Goal: Entertainment & Leisure: Consume media (video, audio)

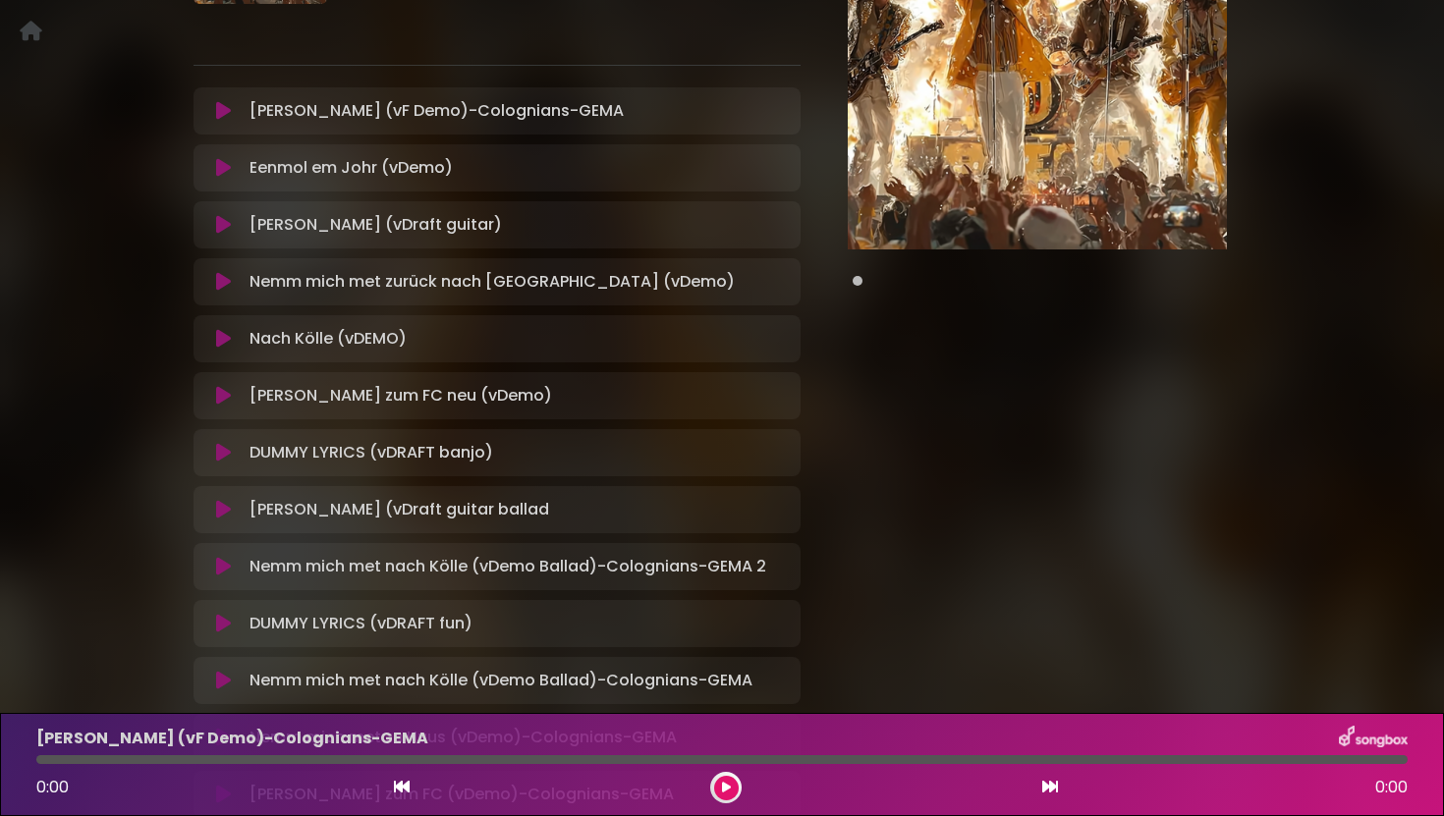
scroll to position [265, 0]
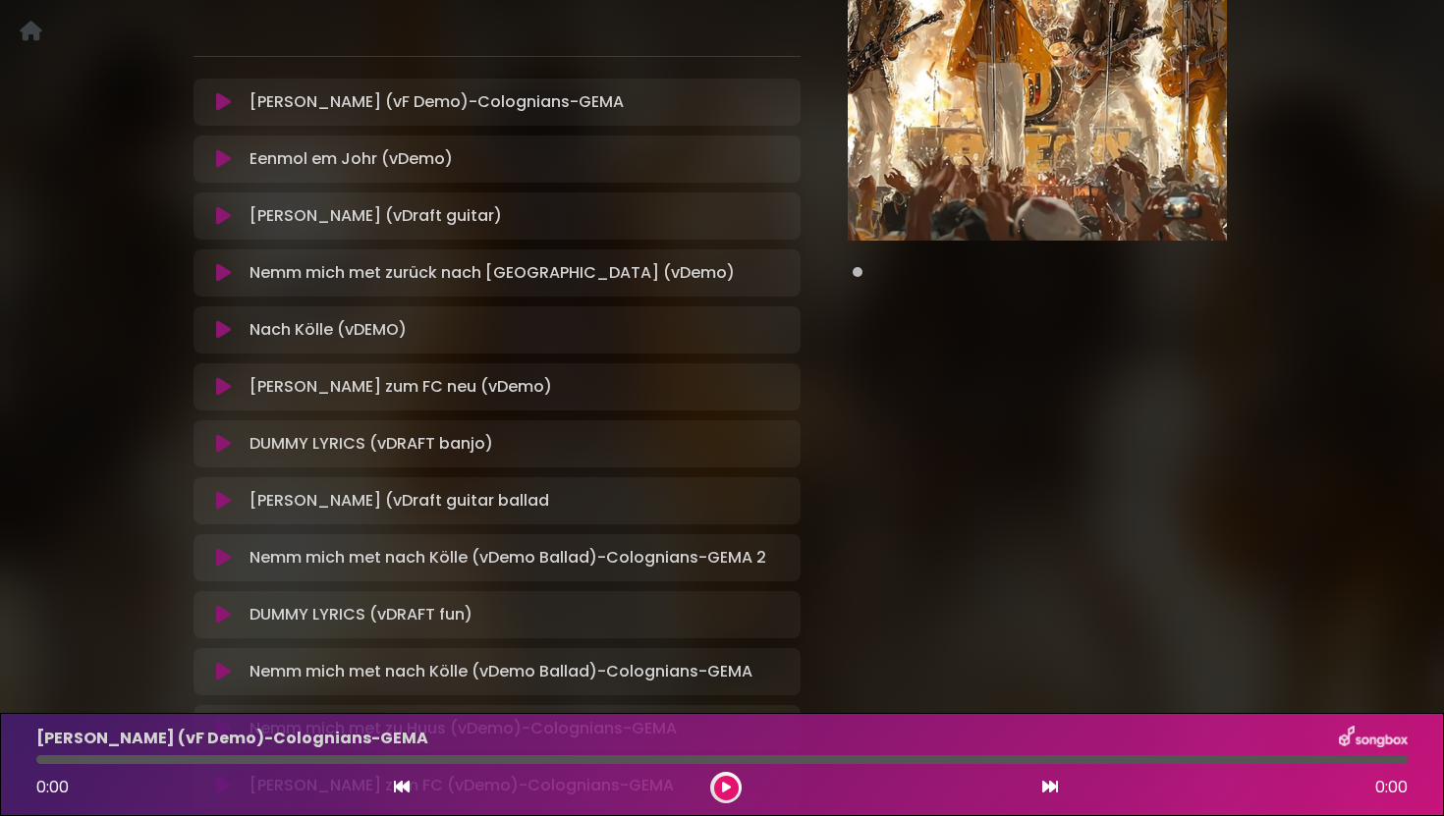
click at [227, 102] on icon at bounding box center [223, 102] width 15 height 20
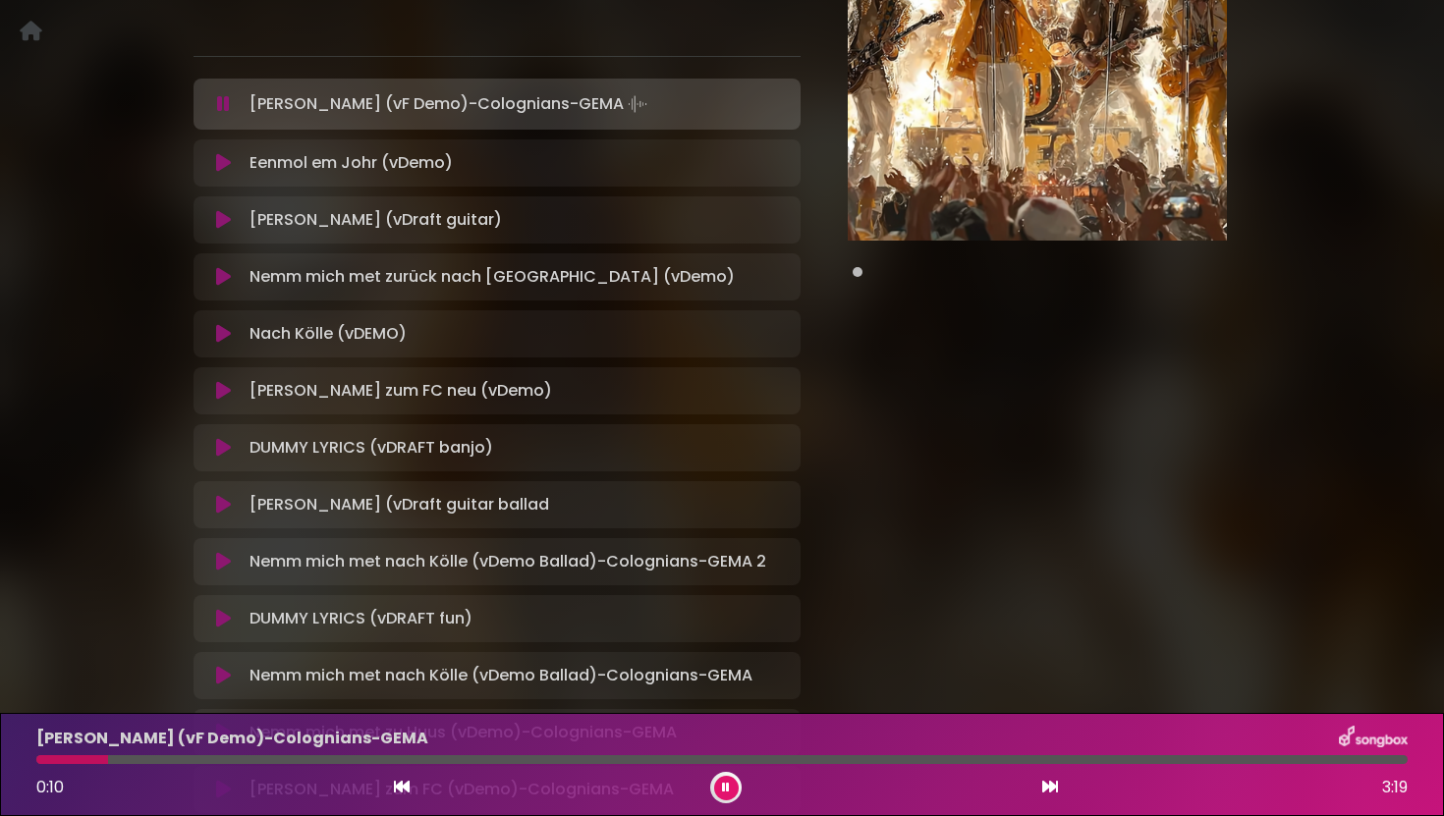
click at [205, 94] on button at bounding box center [223, 104] width 36 height 20
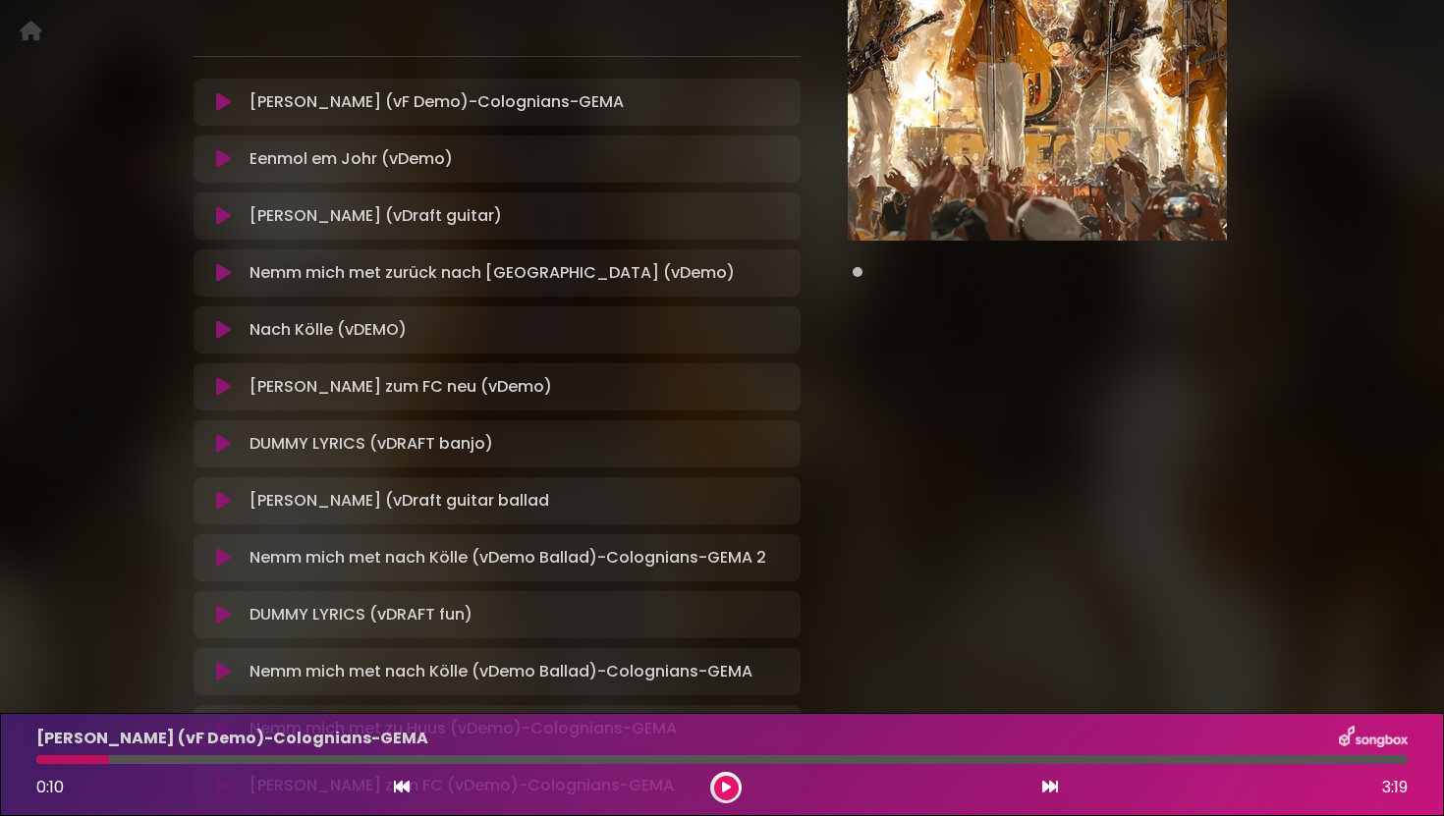
click at [221, 107] on icon at bounding box center [223, 102] width 15 height 20
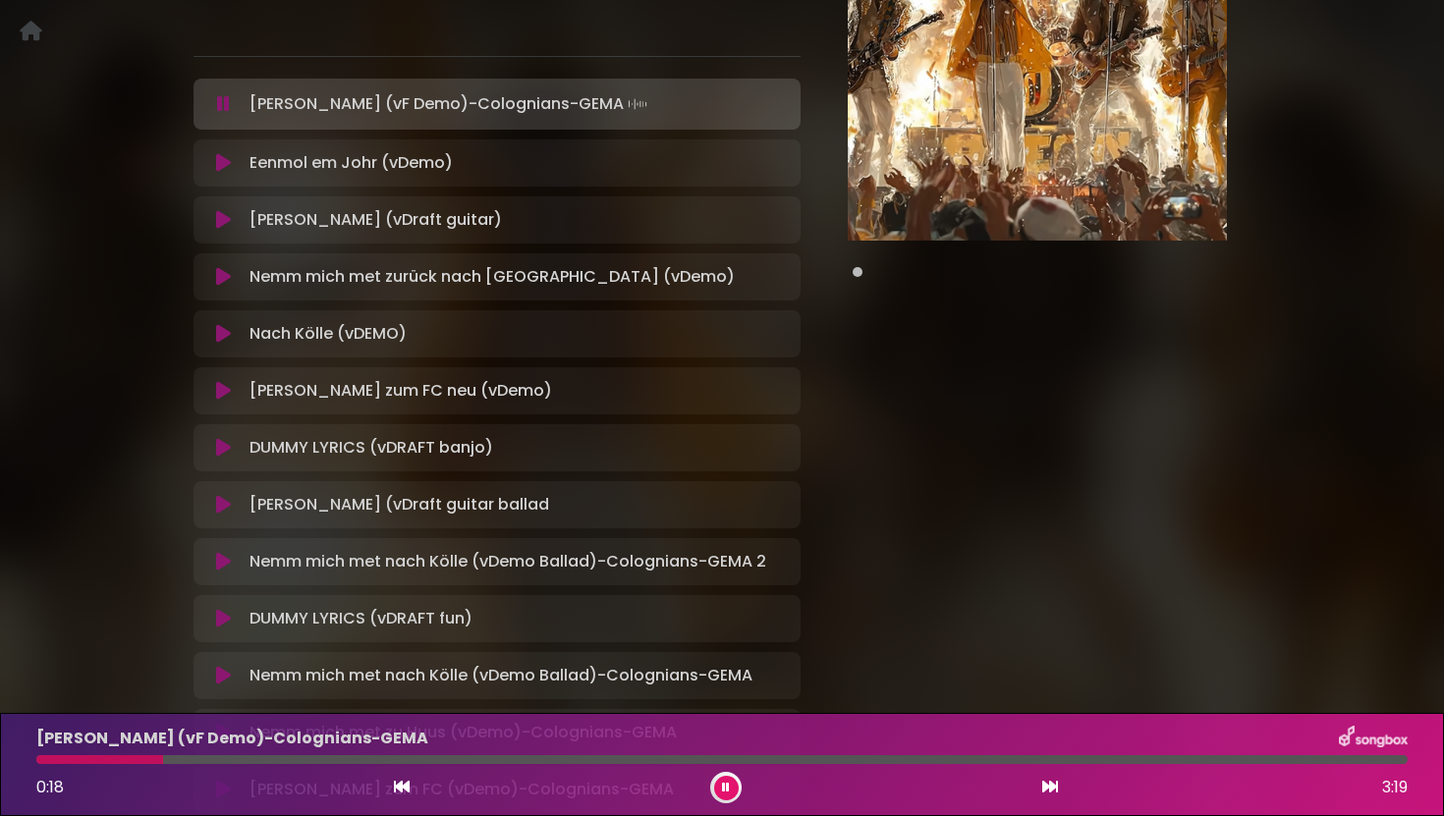
click at [298, 761] on div at bounding box center [721, 759] width 1371 height 9
click at [287, 760] on div at bounding box center [169, 759] width 266 height 9
click at [475, 758] on div at bounding box center [721, 759] width 1371 height 9
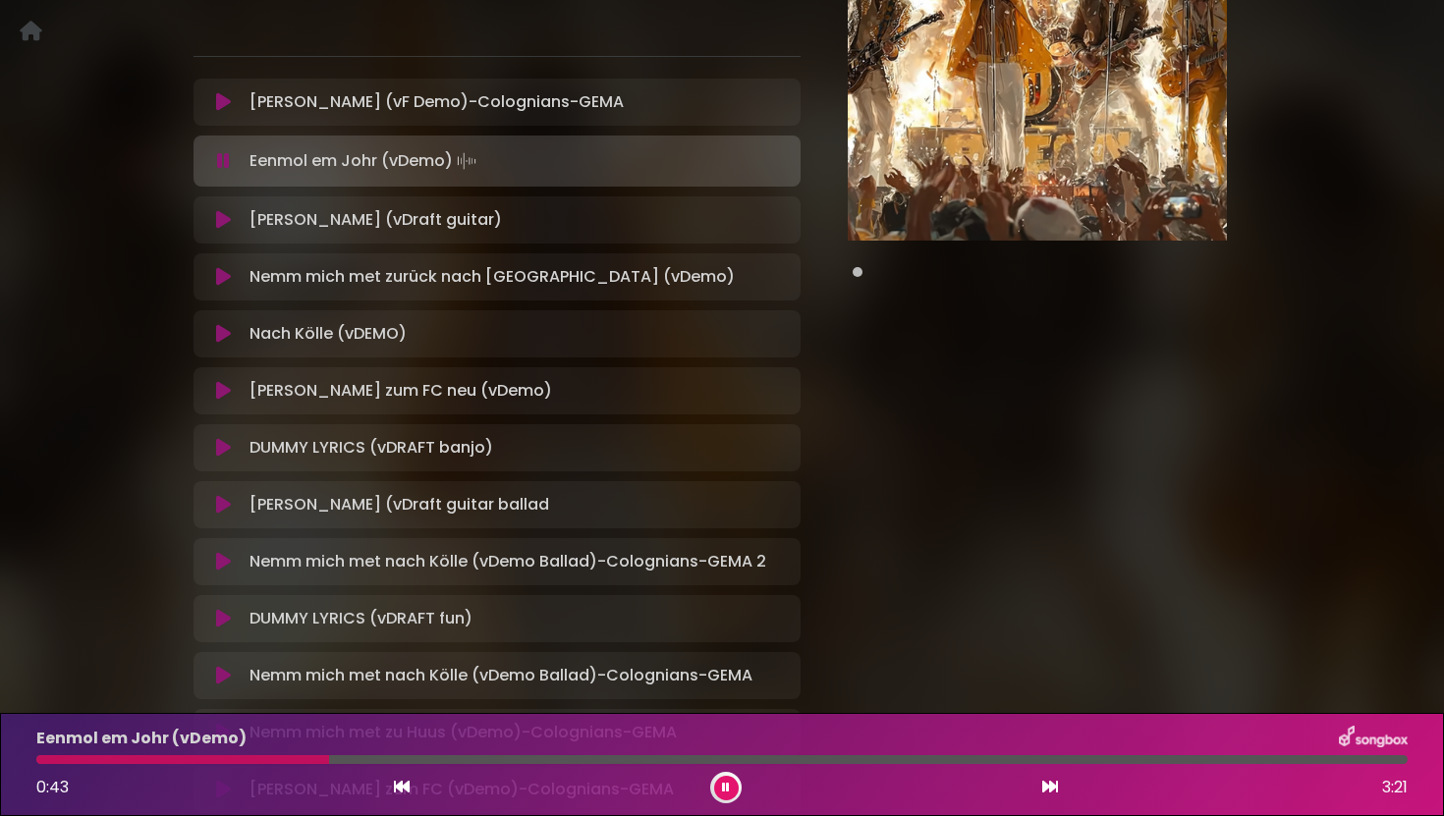
click at [221, 338] on icon at bounding box center [223, 334] width 15 height 20
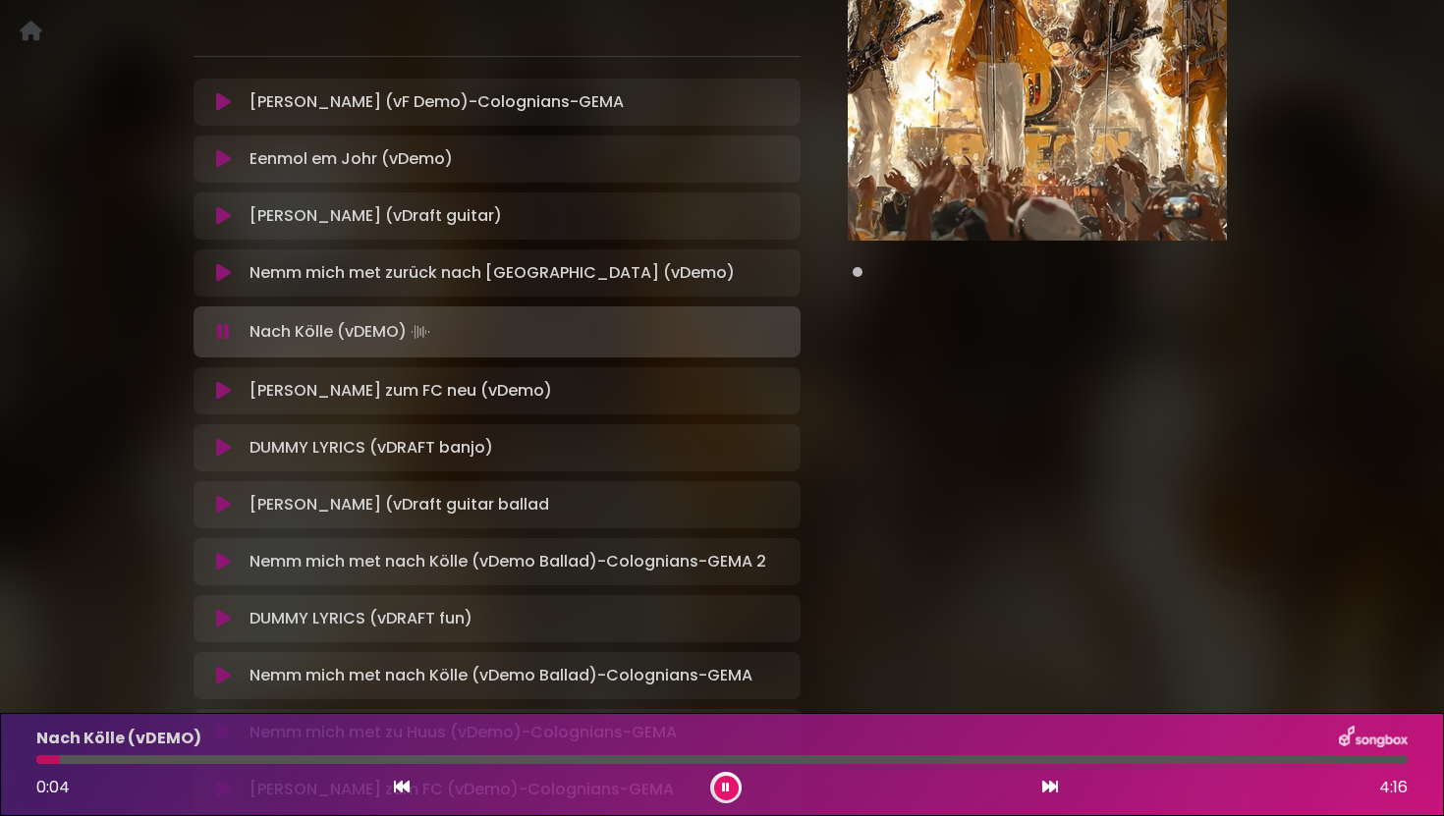
click at [229, 278] on icon at bounding box center [223, 273] width 15 height 20
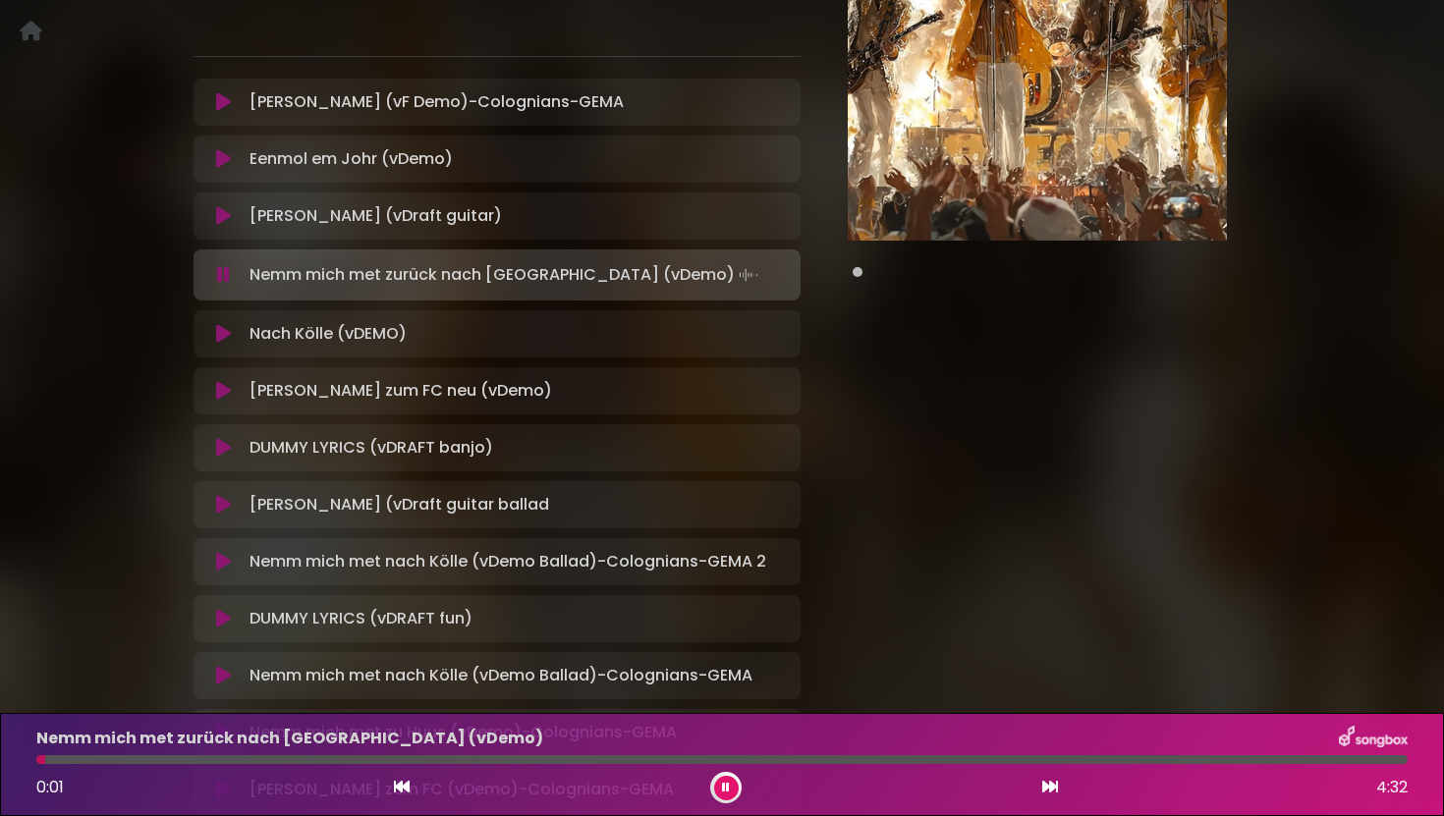
click at [233, 395] on button at bounding box center [223, 391] width 36 height 20
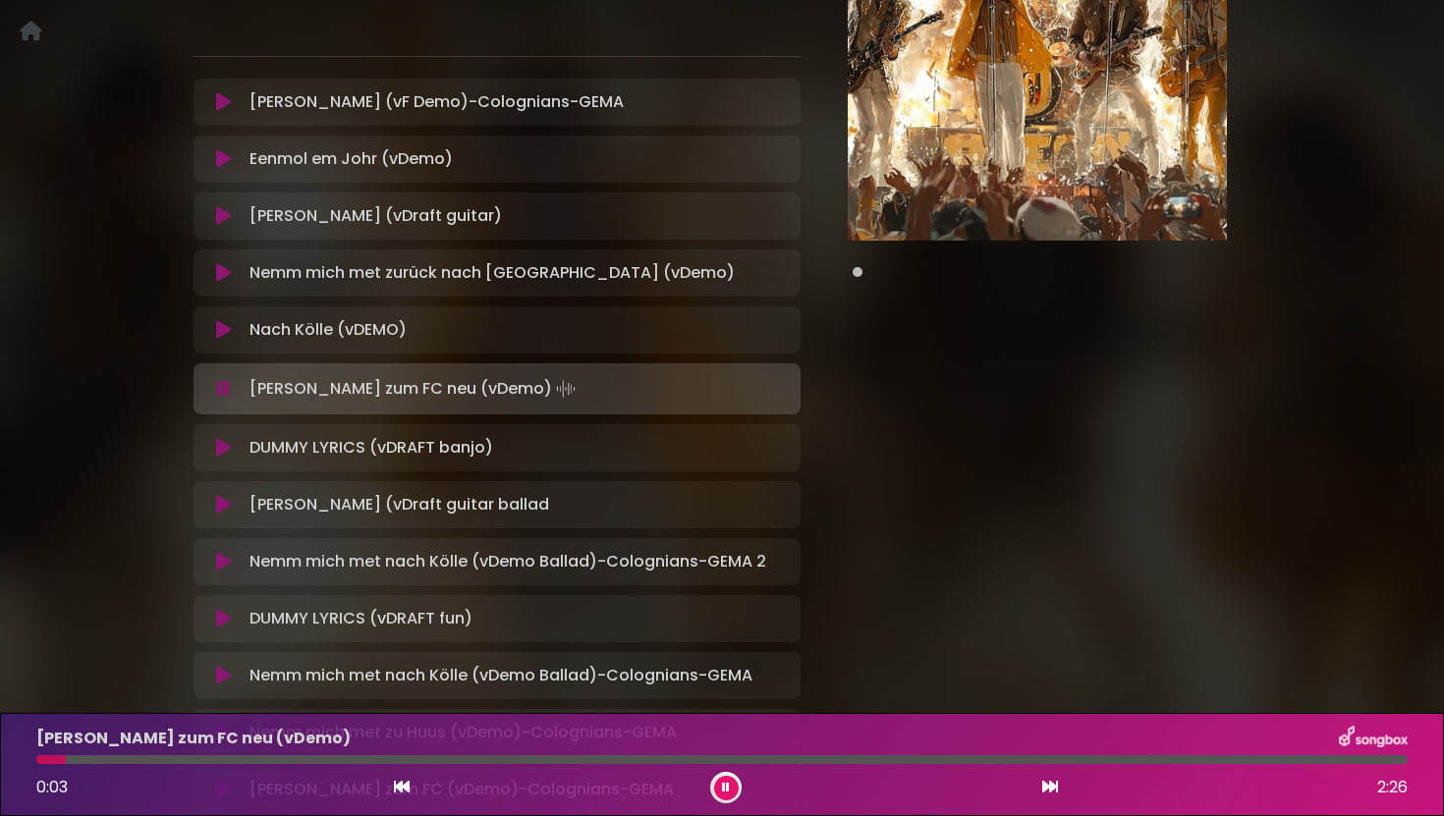
click at [224, 450] on icon at bounding box center [223, 448] width 15 height 20
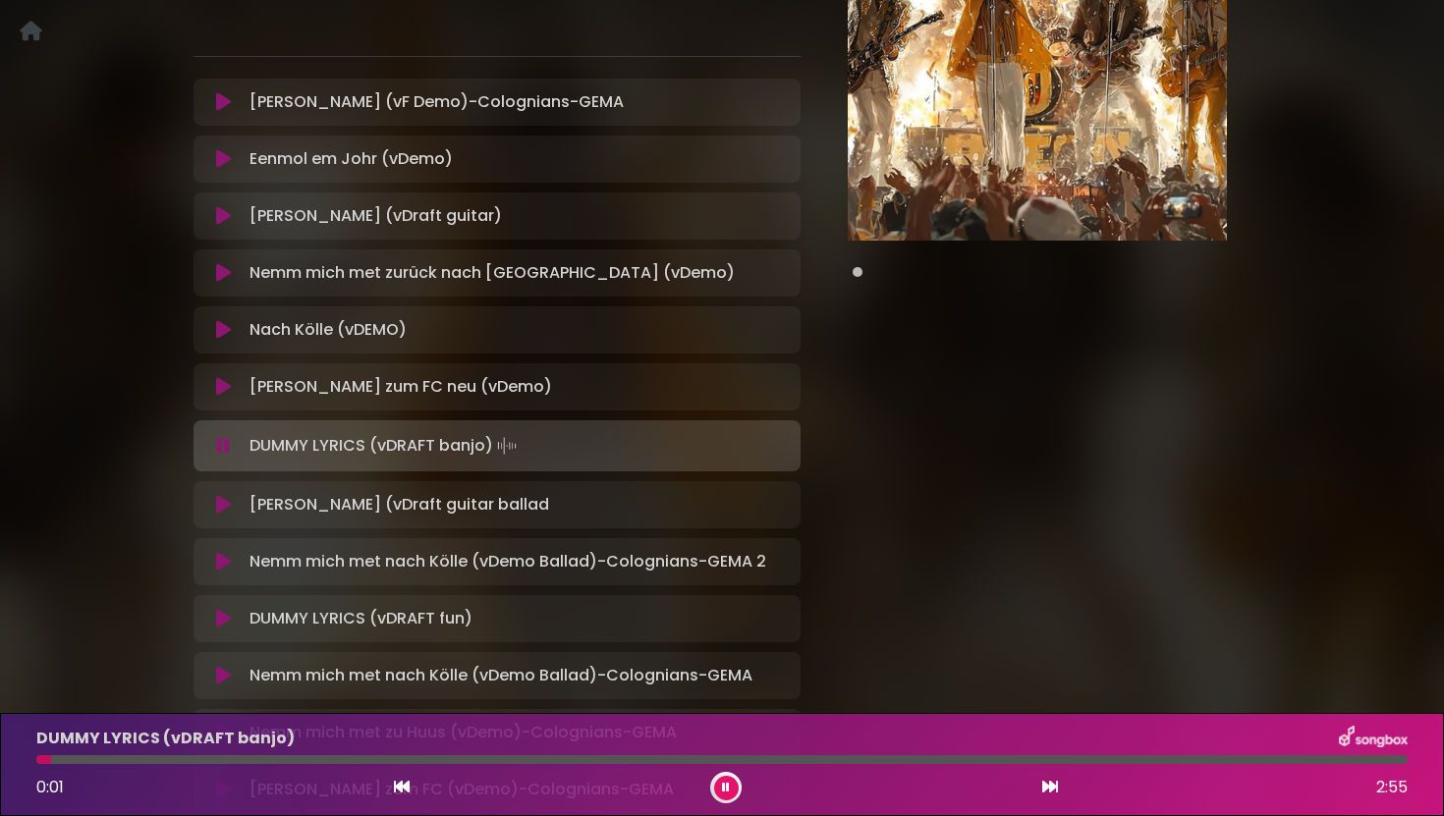
click at [222, 502] on icon at bounding box center [223, 505] width 15 height 20
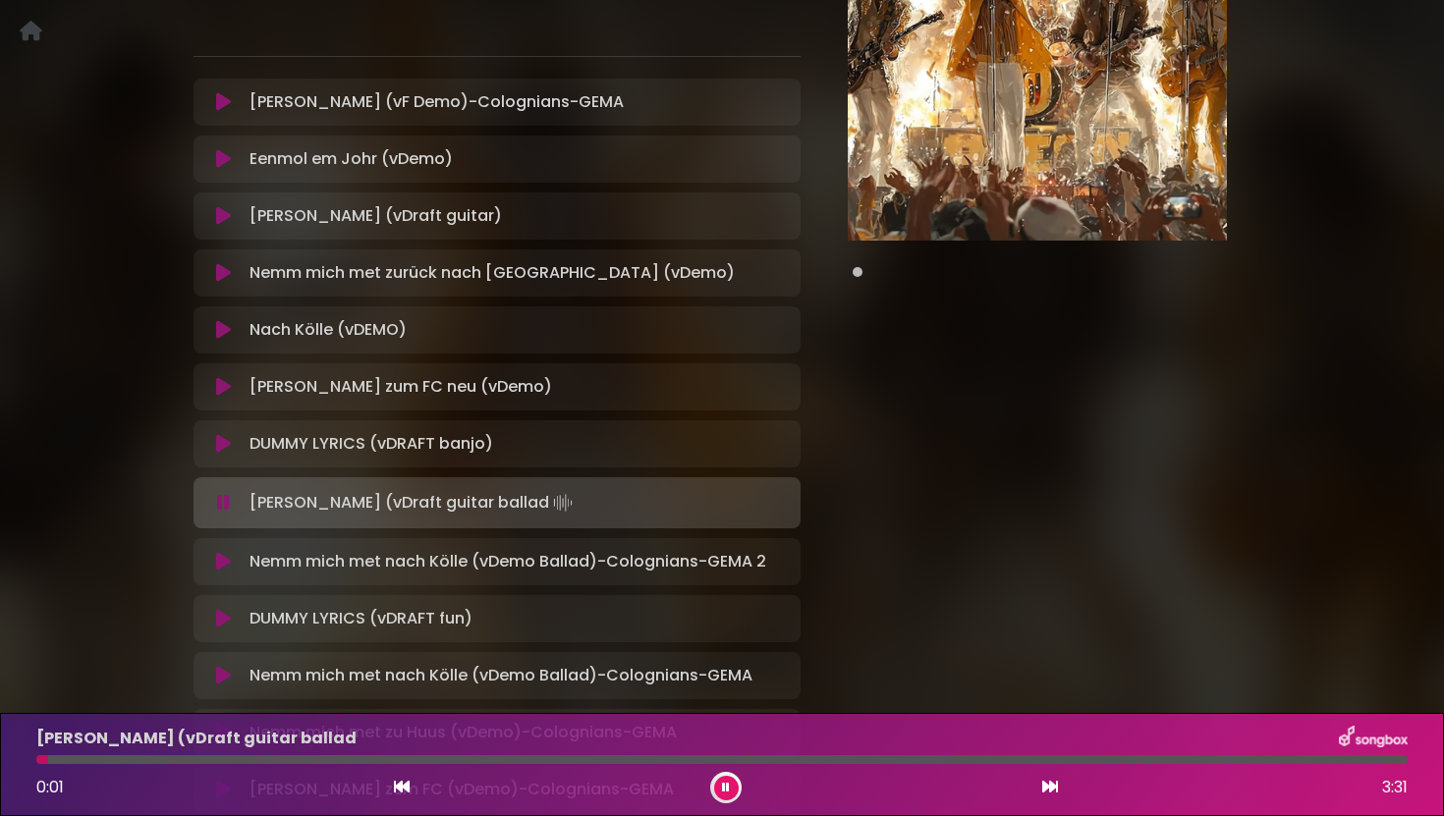
click at [227, 557] on icon at bounding box center [223, 562] width 15 height 20
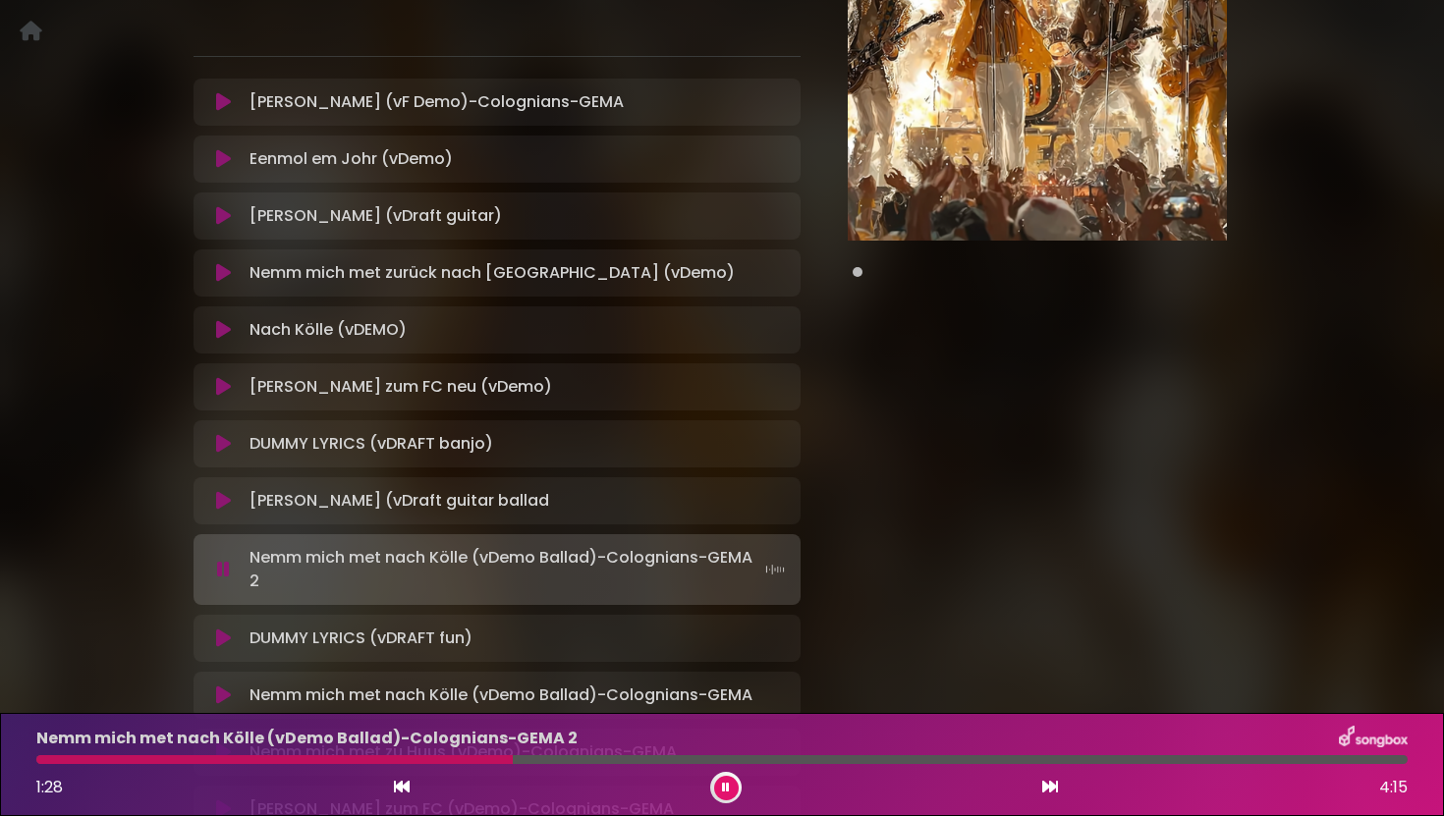
click at [223, 573] on icon at bounding box center [223, 570] width 13 height 20
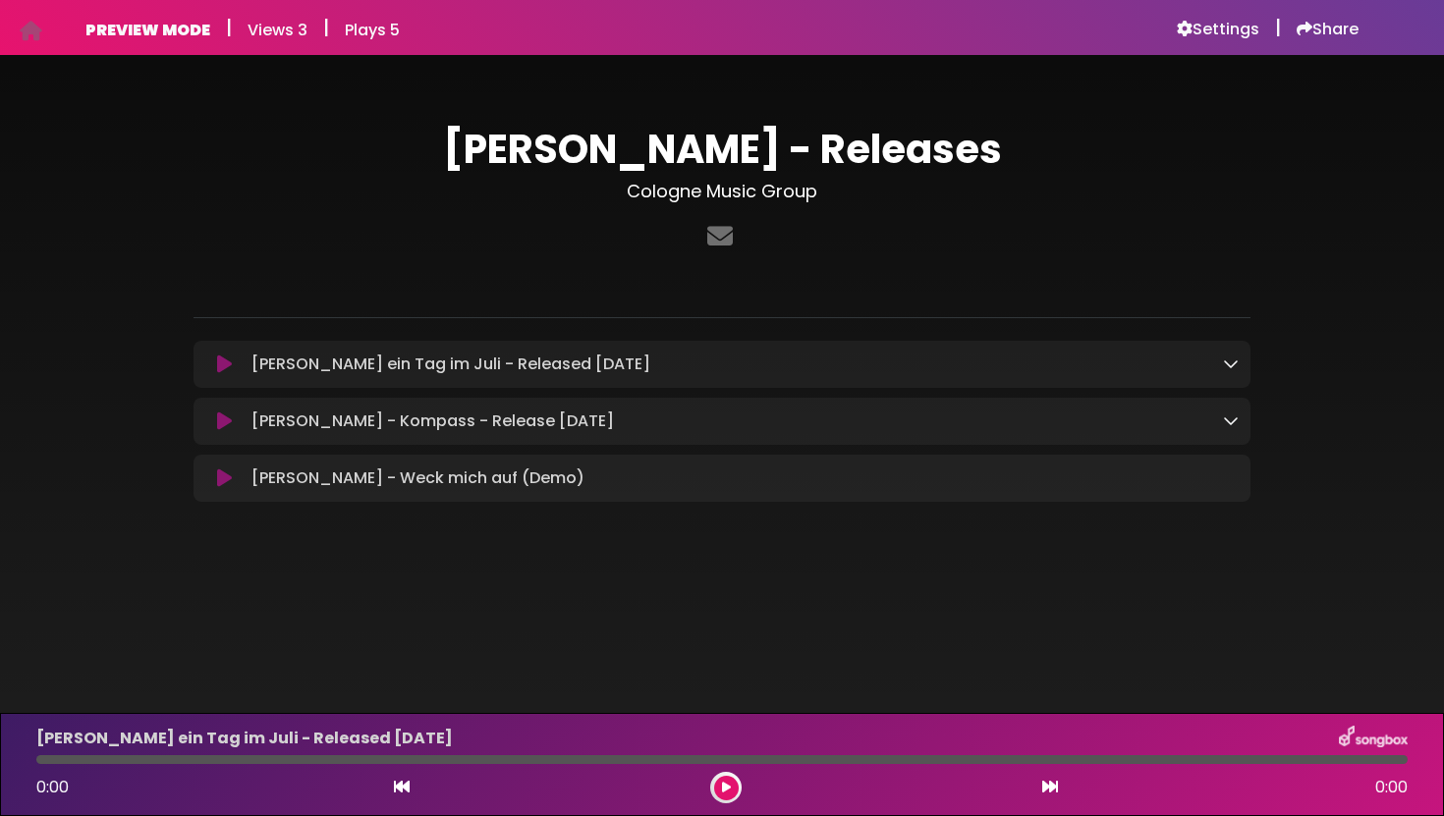
click at [227, 366] on icon at bounding box center [224, 365] width 15 height 20
click at [224, 363] on icon at bounding box center [224, 365] width 15 height 20
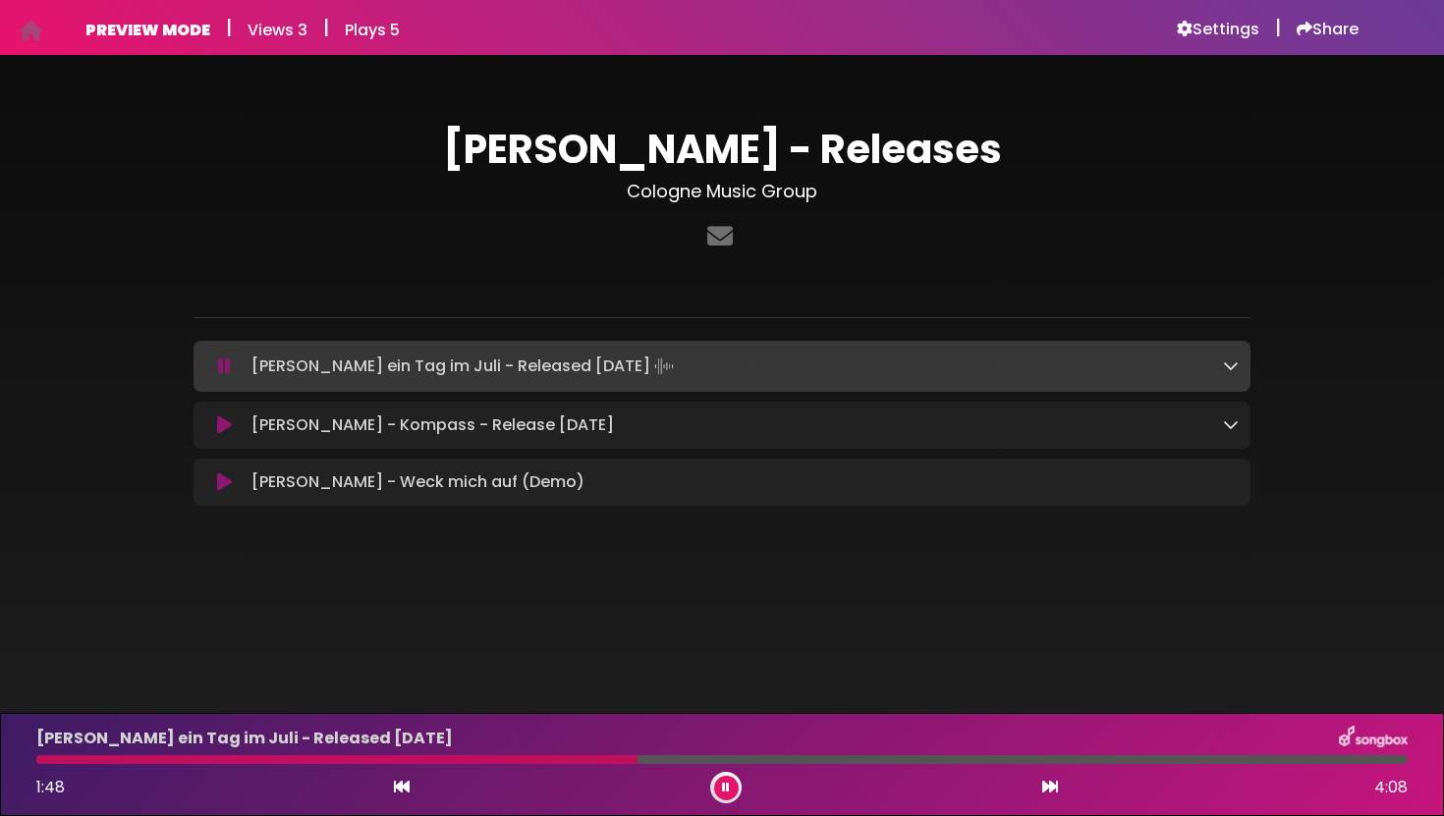
click at [1028, 761] on div at bounding box center [721, 759] width 1371 height 9
click at [1096, 766] on div "[PERSON_NAME] ein Tag im Juli - Released [DATE] 3:08 4:08" at bounding box center [722, 765] width 1395 height 78
click at [1104, 763] on div at bounding box center [721, 759] width 1371 height 9
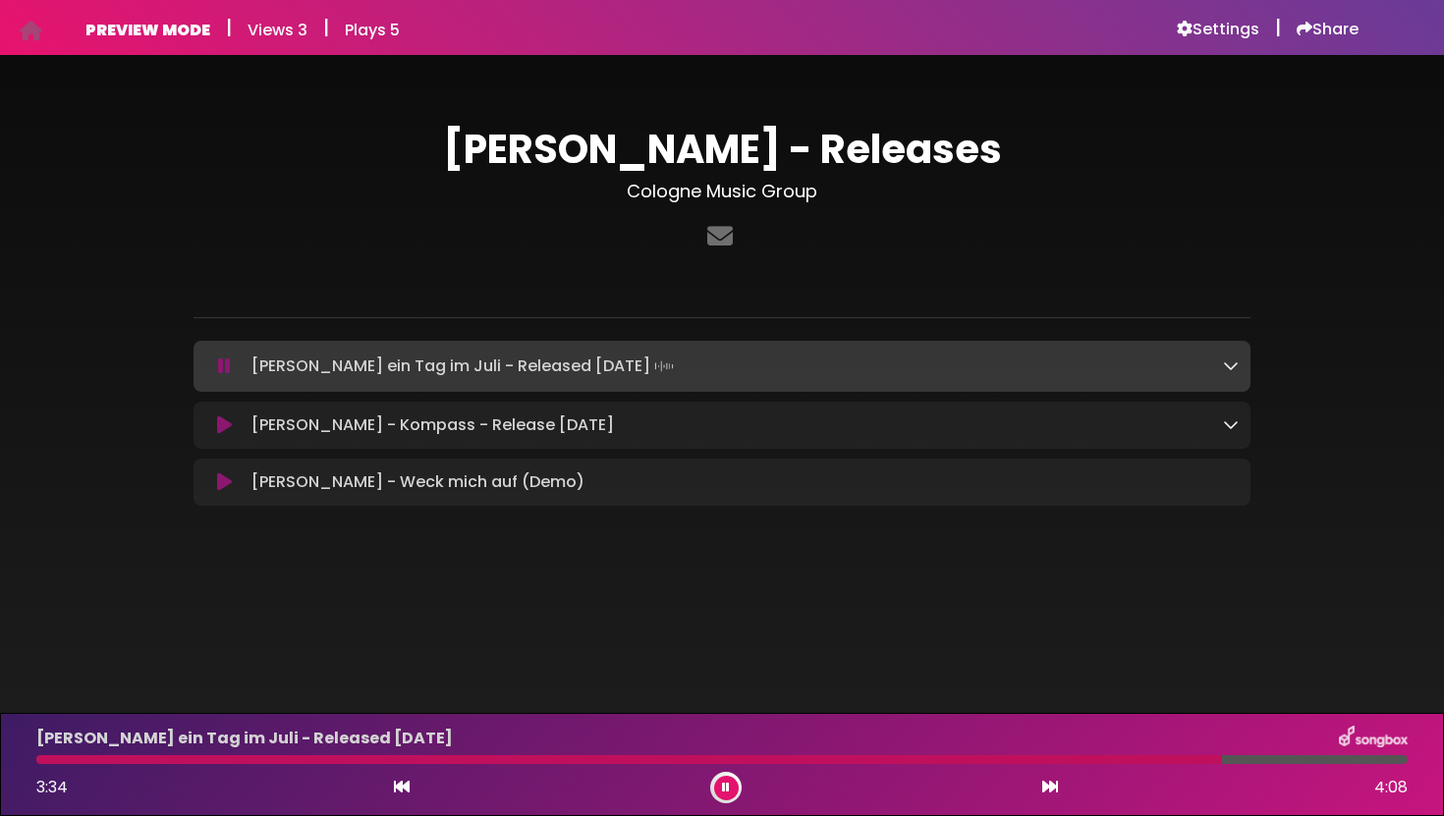
click at [730, 786] on button at bounding box center [726, 788] width 25 height 25
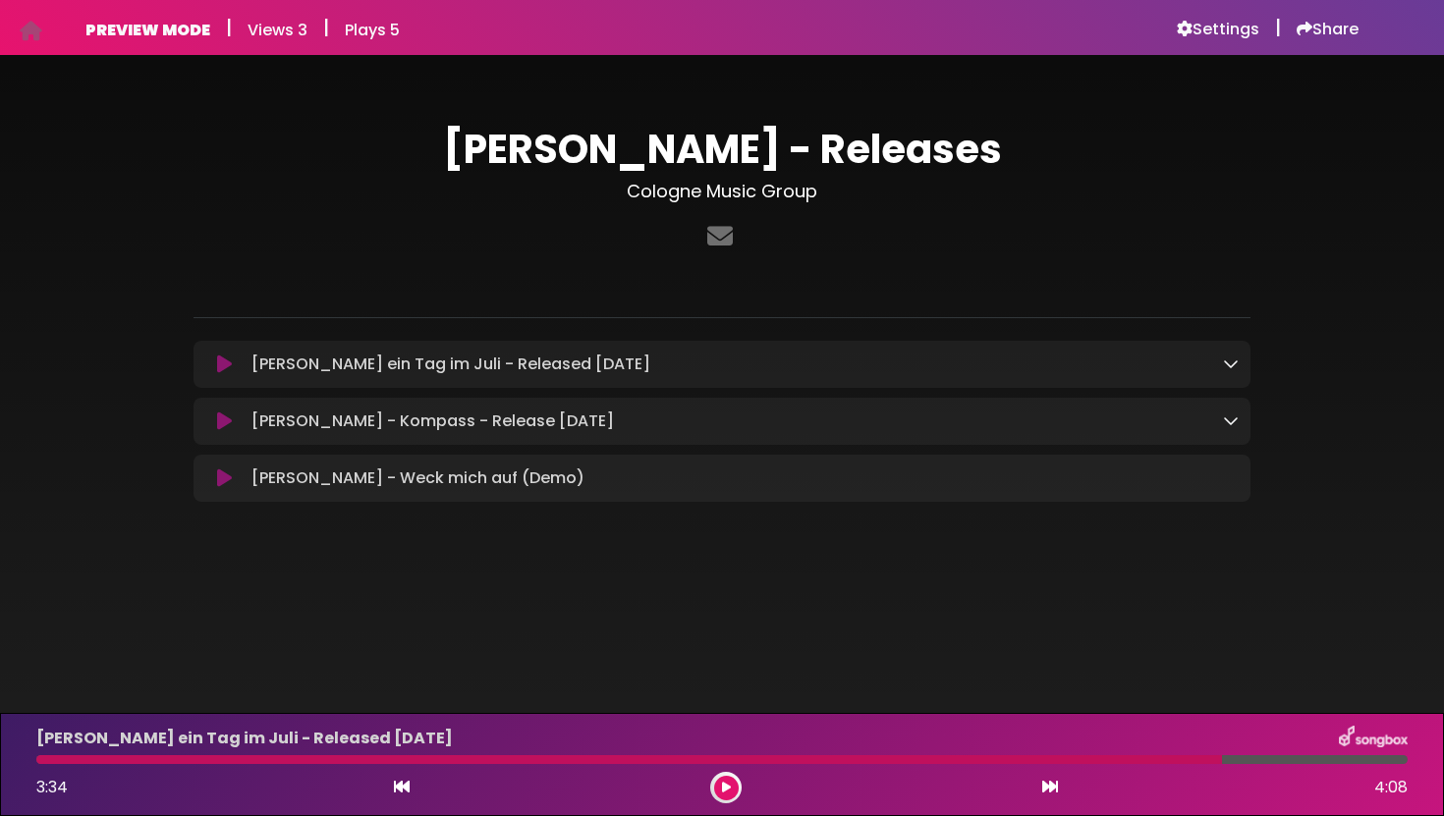
click at [222, 473] on icon at bounding box center [224, 478] width 15 height 20
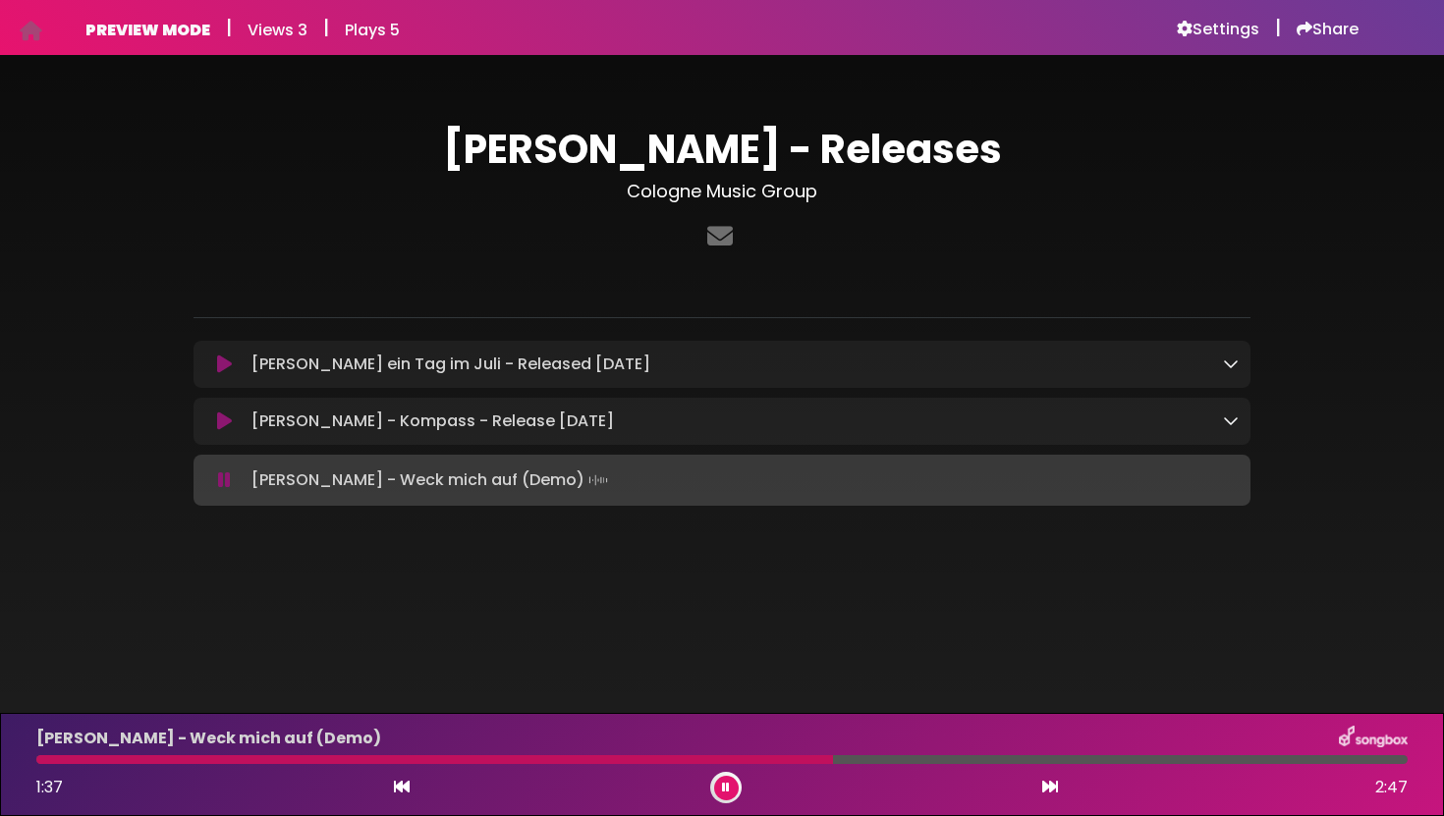
click at [725, 799] on button at bounding box center [726, 788] width 25 height 25
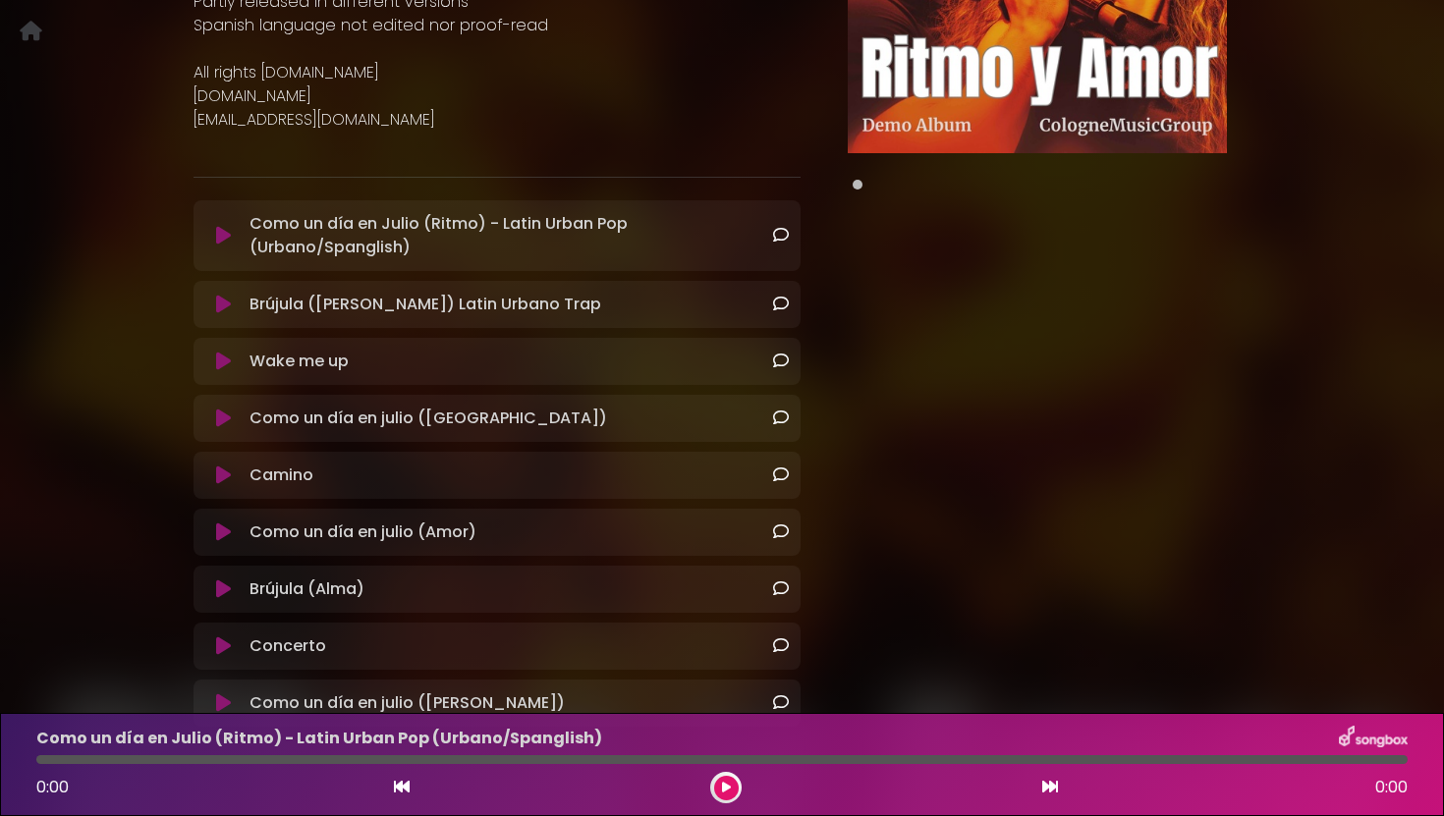
scroll to position [357, 0]
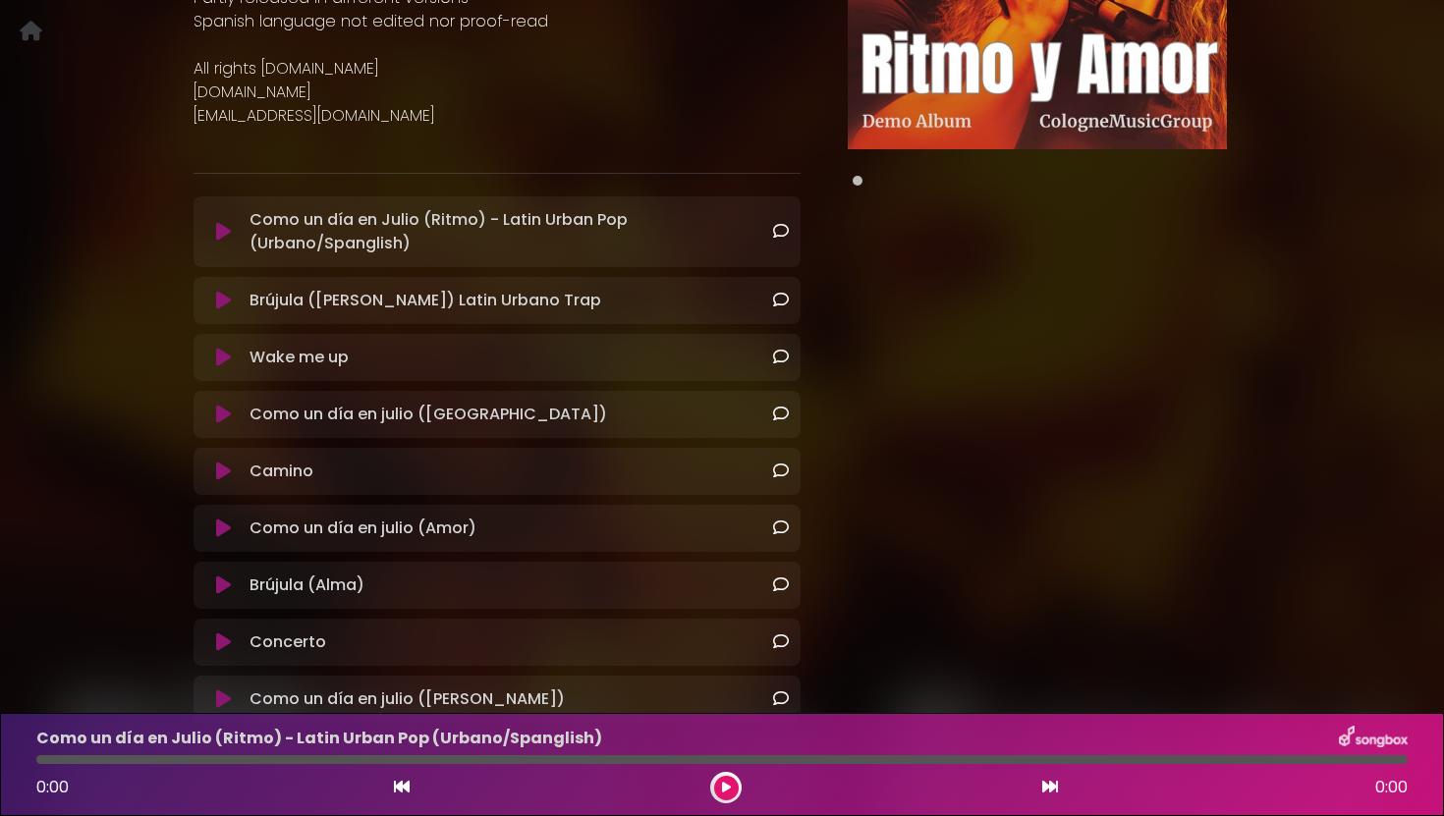
click at [223, 235] on icon at bounding box center [223, 232] width 15 height 20
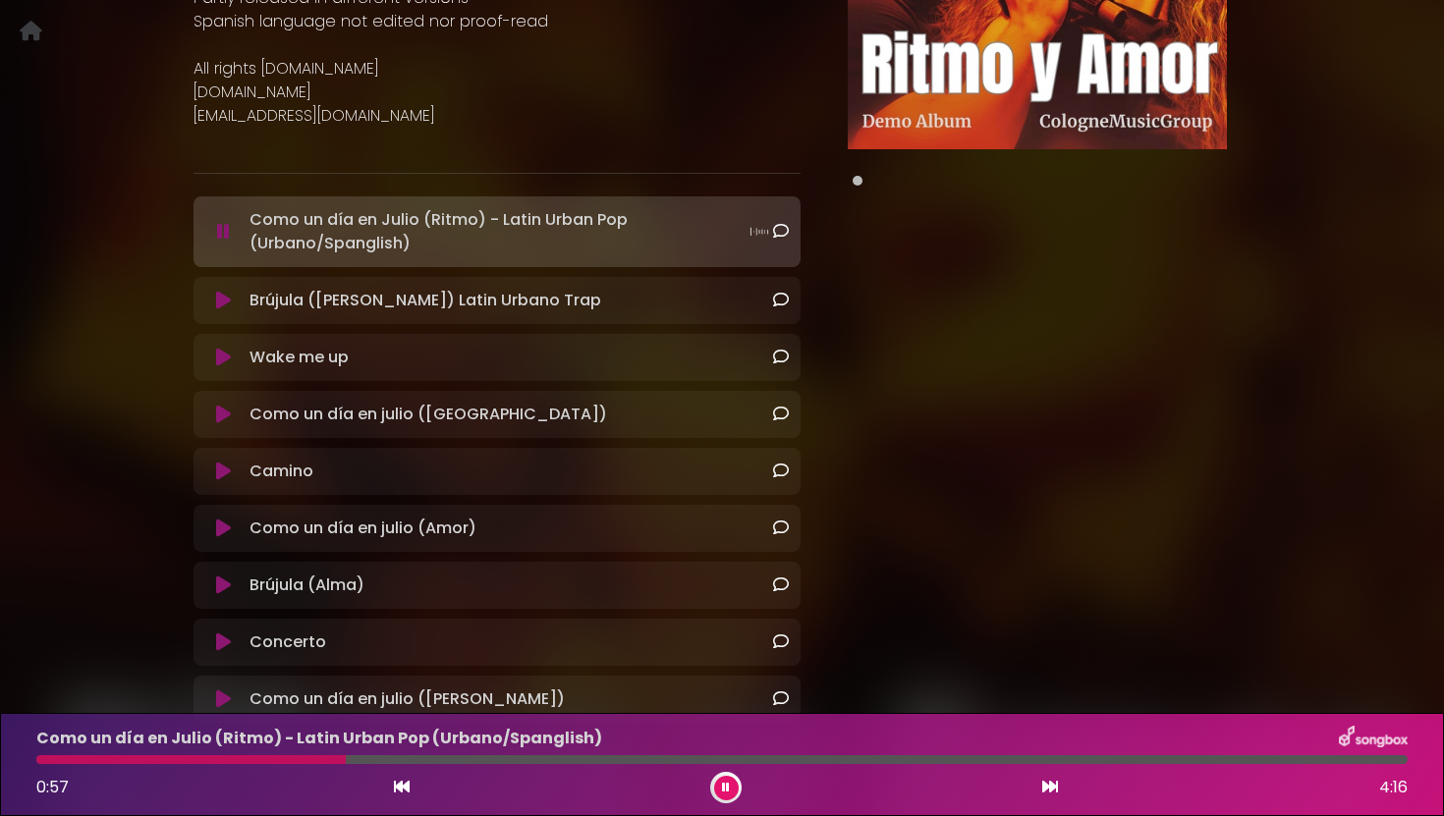
click at [223, 234] on icon at bounding box center [223, 232] width 13 height 20
